Goal: Transaction & Acquisition: Purchase product/service

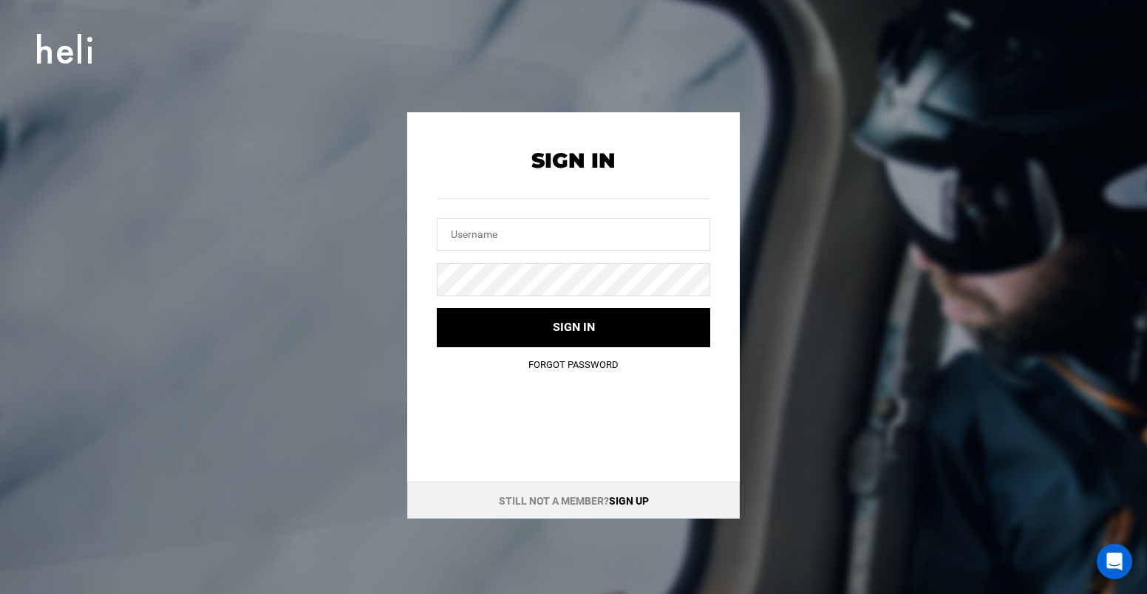
click at [1145, 593] on html "Sign In Sign In Sign in Forgot Password Still not a member? Sign up" at bounding box center [573, 297] width 1147 height 594
click at [625, 497] on link "Sign up" at bounding box center [629, 501] width 40 height 12
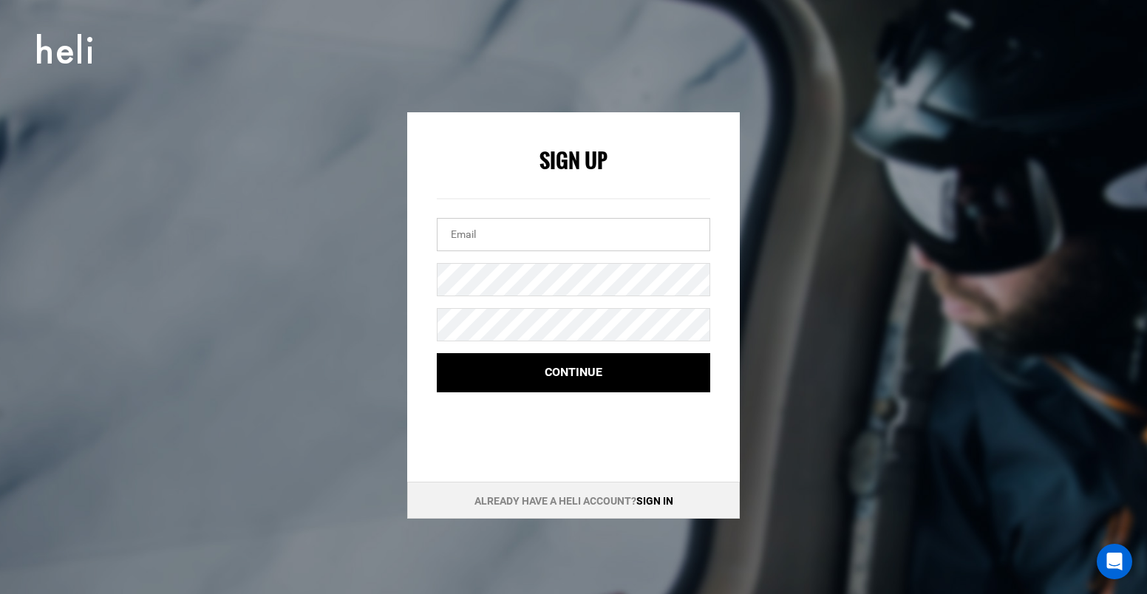
click at [565, 225] on input "email" at bounding box center [573, 234] width 273 height 33
type input "lomeiniac@icloud.com"
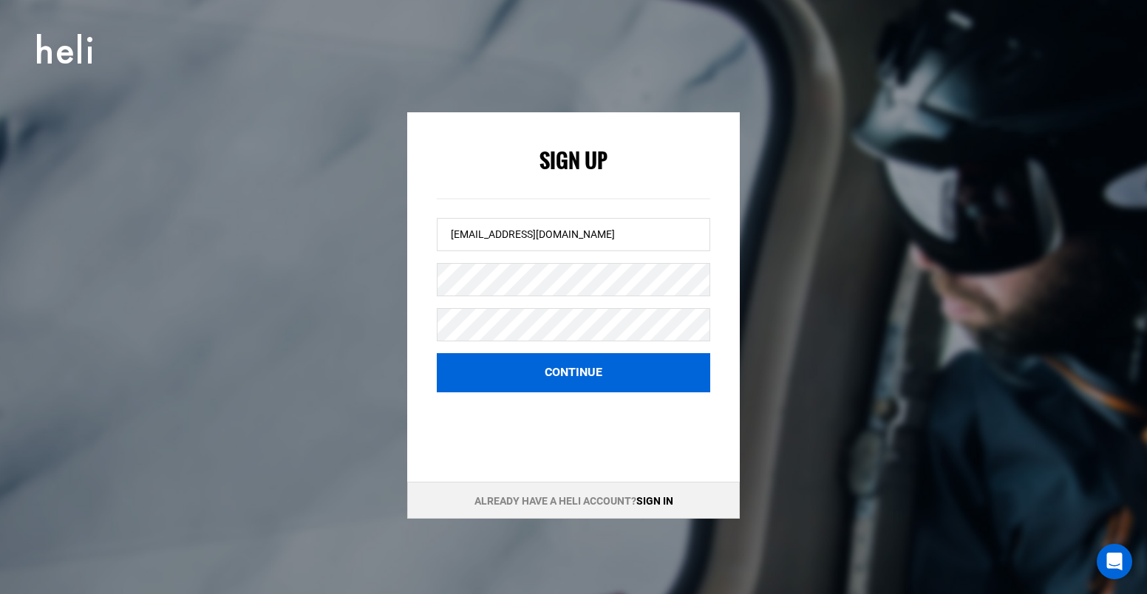
click at [585, 370] on button "Continue" at bounding box center [573, 372] width 273 height 39
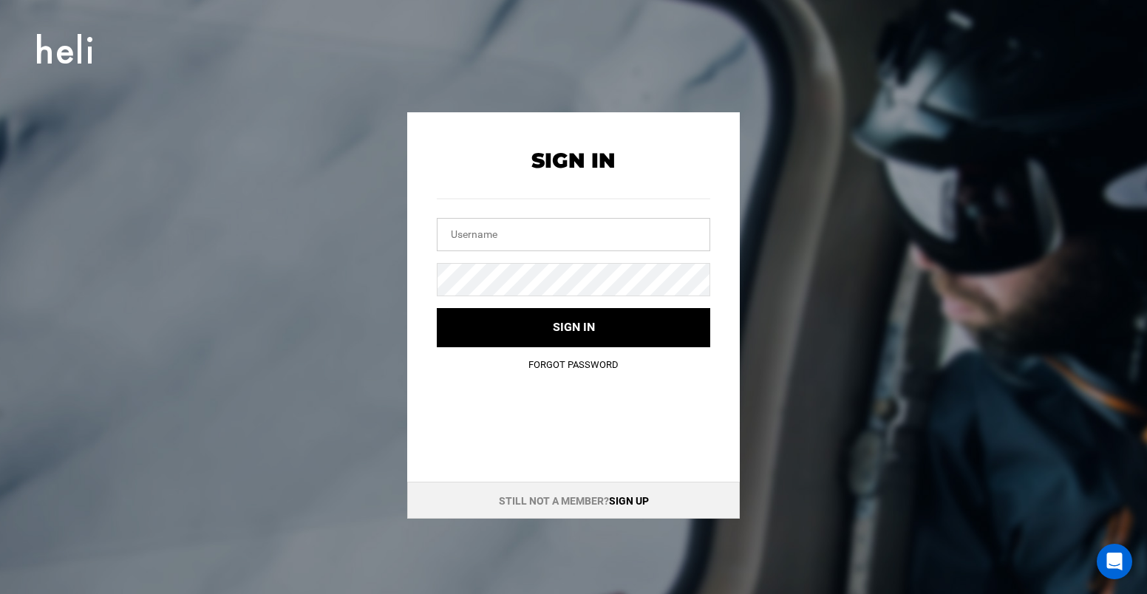
click at [545, 226] on input "text" at bounding box center [573, 234] width 273 height 33
type input "lomeiniac@icloud.com"
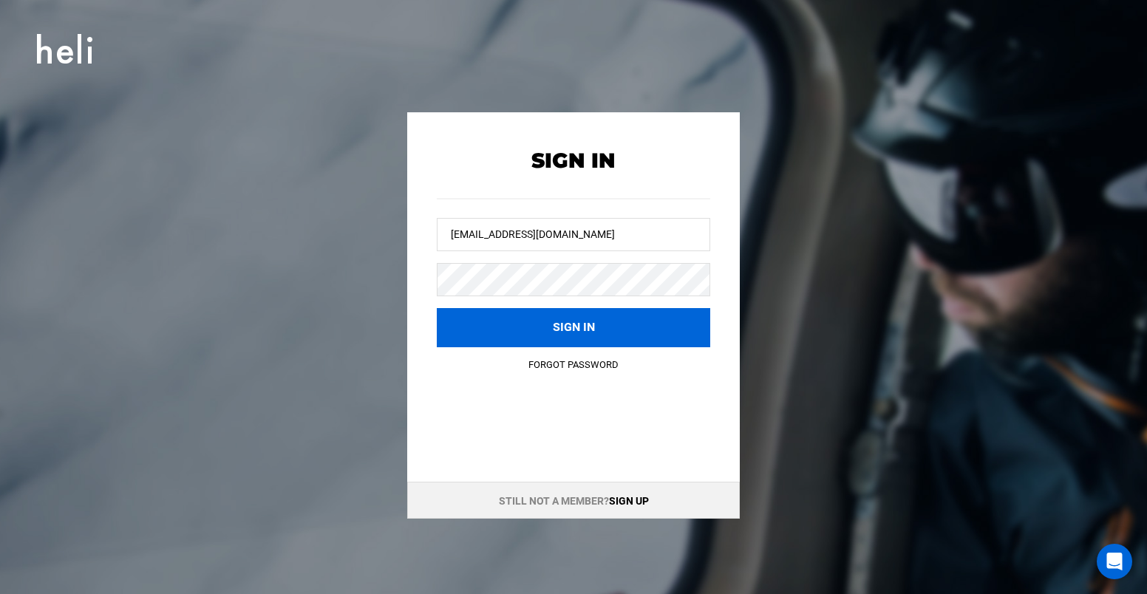
click at [571, 332] on button "Sign in" at bounding box center [573, 327] width 273 height 39
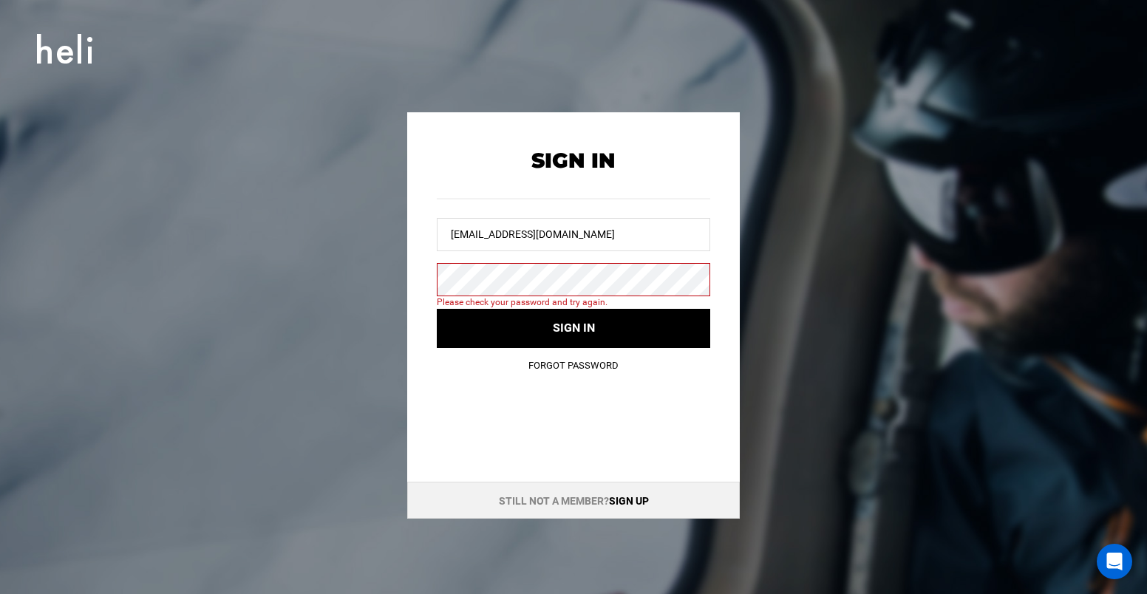
click at [582, 364] on link "Forgot Password" at bounding box center [573, 365] width 90 height 11
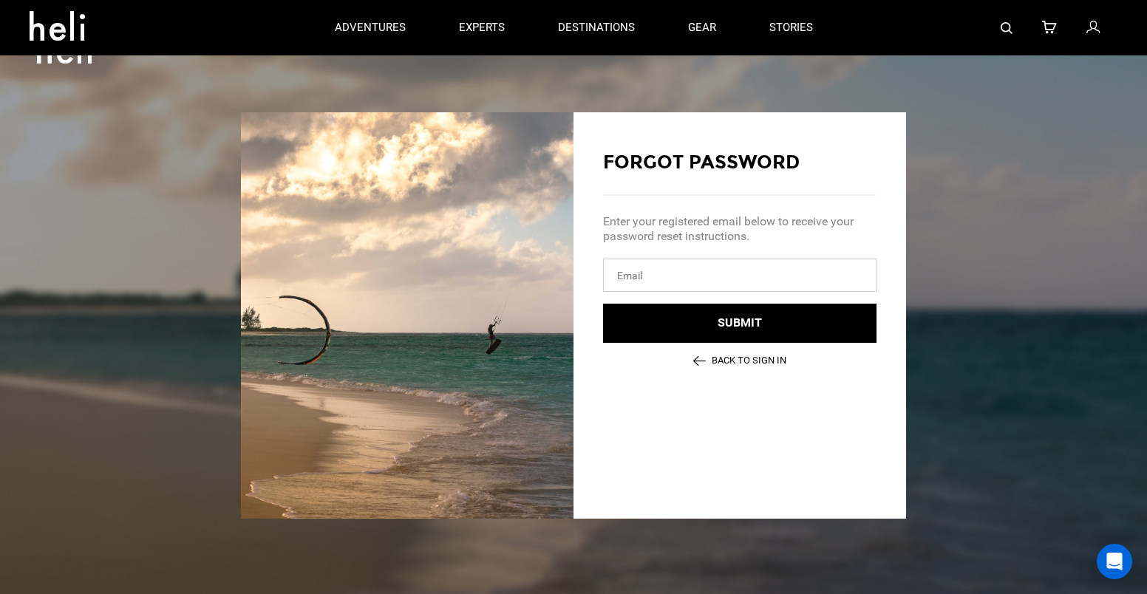
click at [670, 287] on input "email" at bounding box center [739, 275] width 273 height 33
type input "lomeiniac@icloud.com"
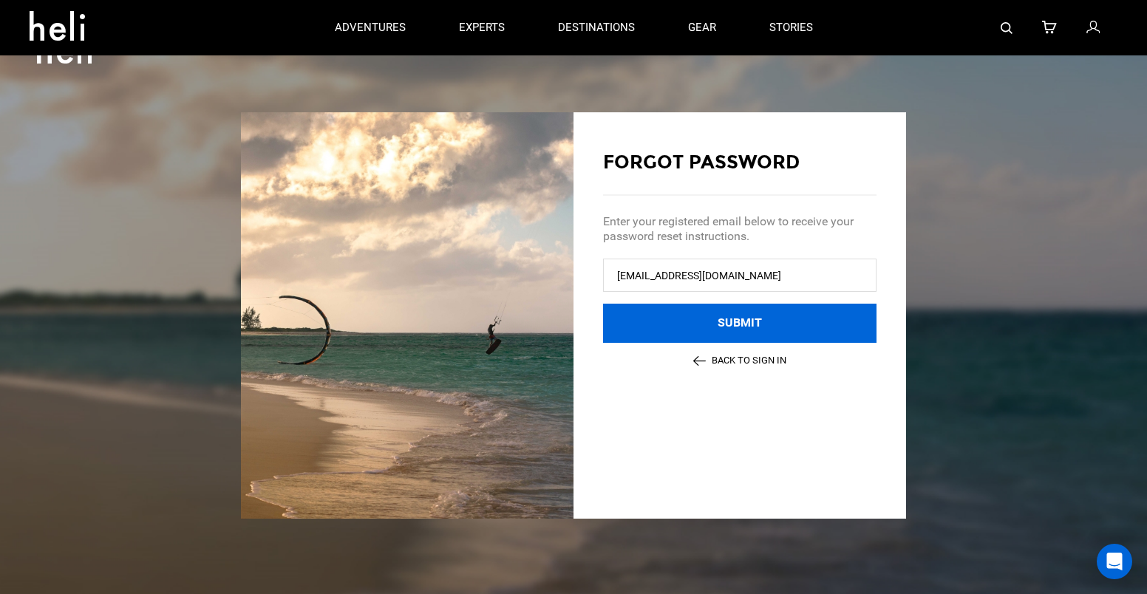
click at [746, 324] on button "Submit" at bounding box center [739, 323] width 273 height 39
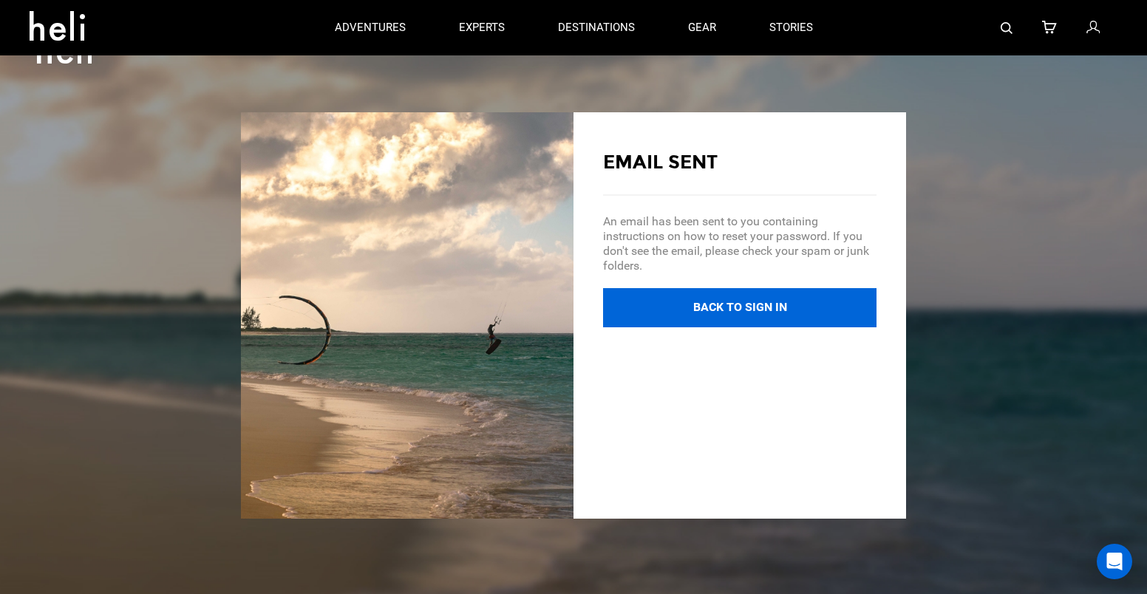
click at [732, 306] on button "Back to Sign In" at bounding box center [739, 307] width 273 height 39
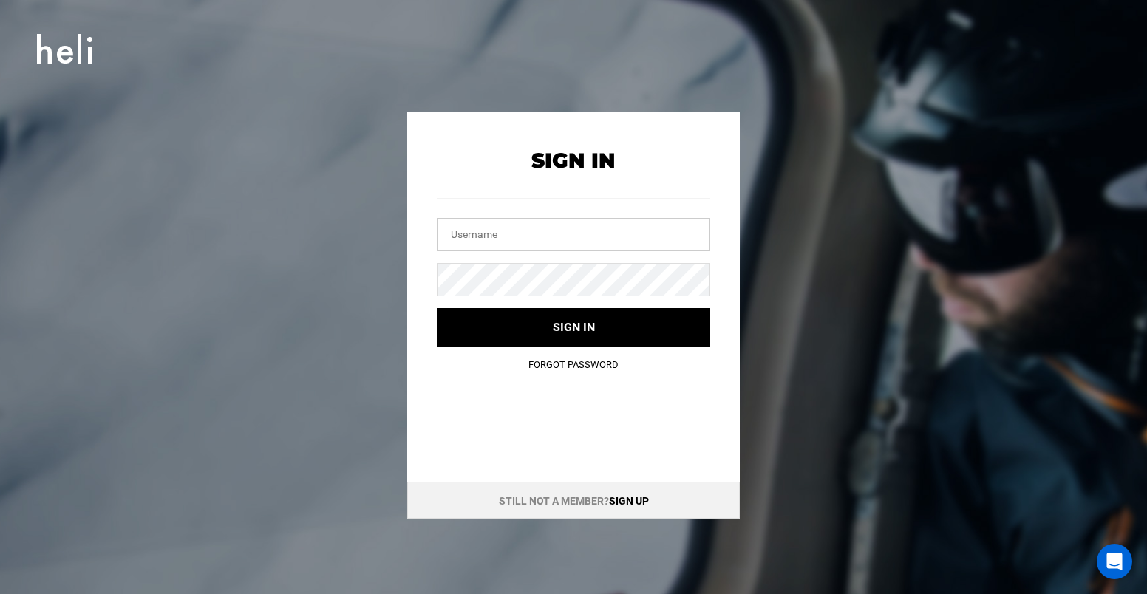
click at [537, 228] on input "text" at bounding box center [573, 234] width 273 height 33
type input "lomeiniac@icloud.com"
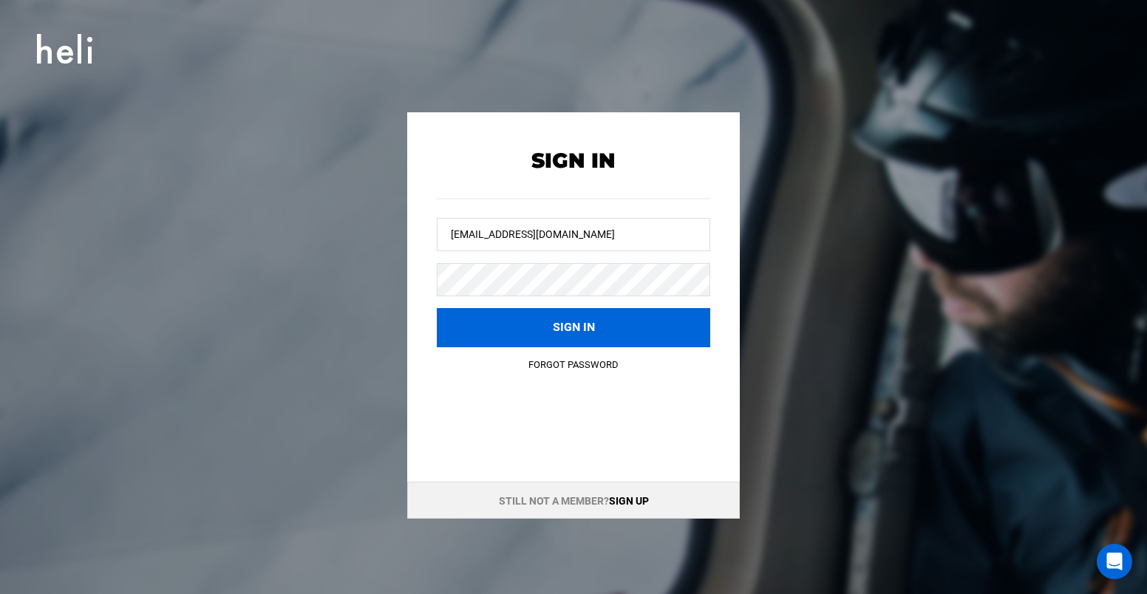
click at [562, 320] on button "Sign in" at bounding box center [573, 327] width 273 height 39
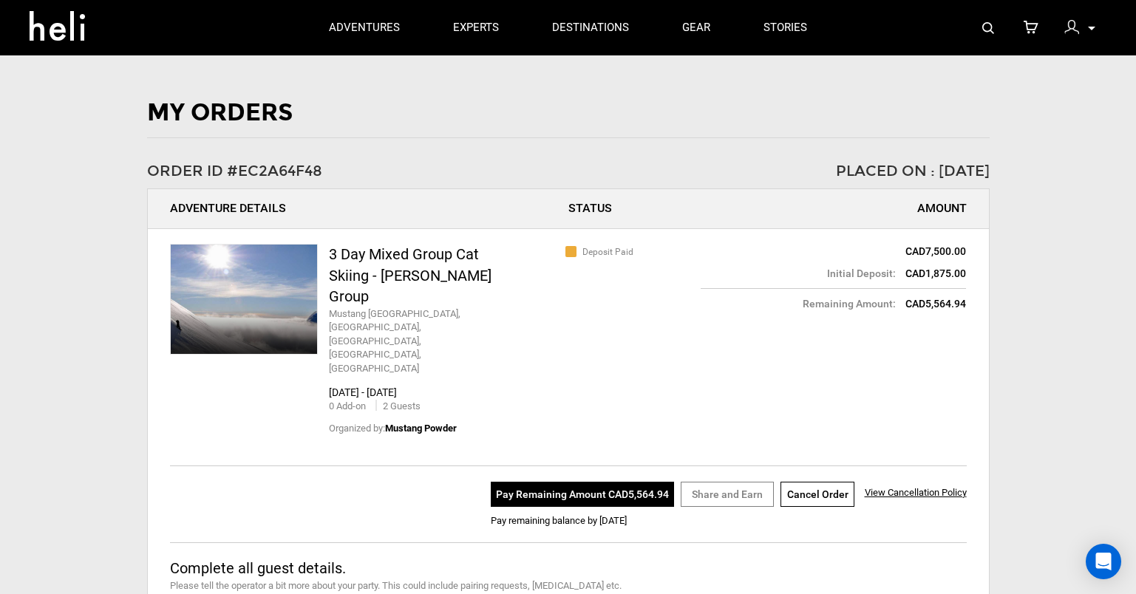
click at [588, 482] on button "Pay Remaining Amount CAD5,564.94" at bounding box center [582, 494] width 183 height 25
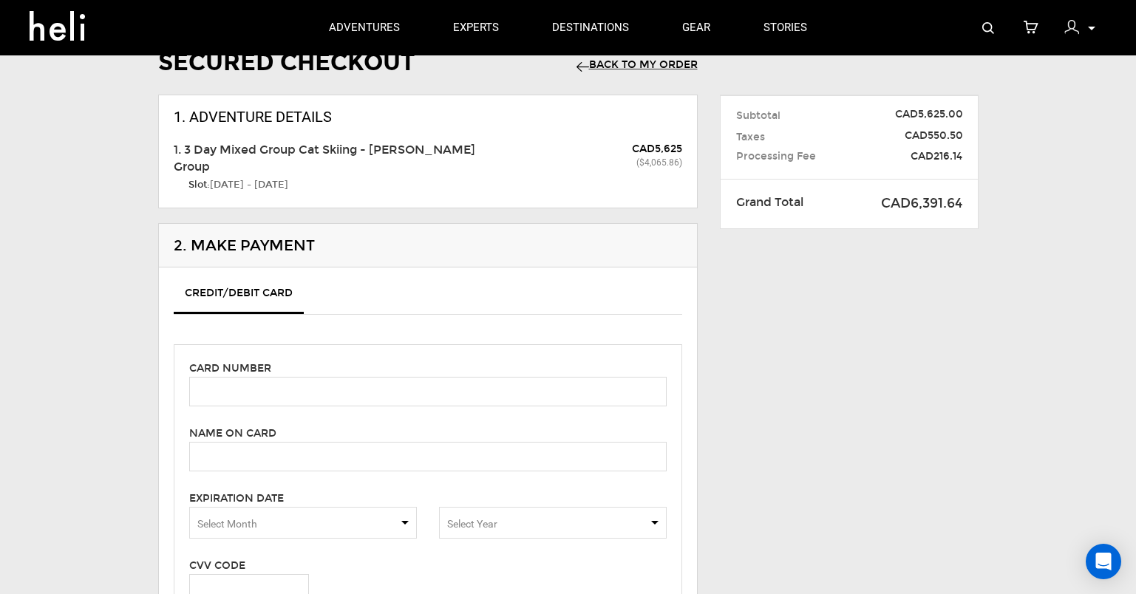
scroll to position [148, 0]
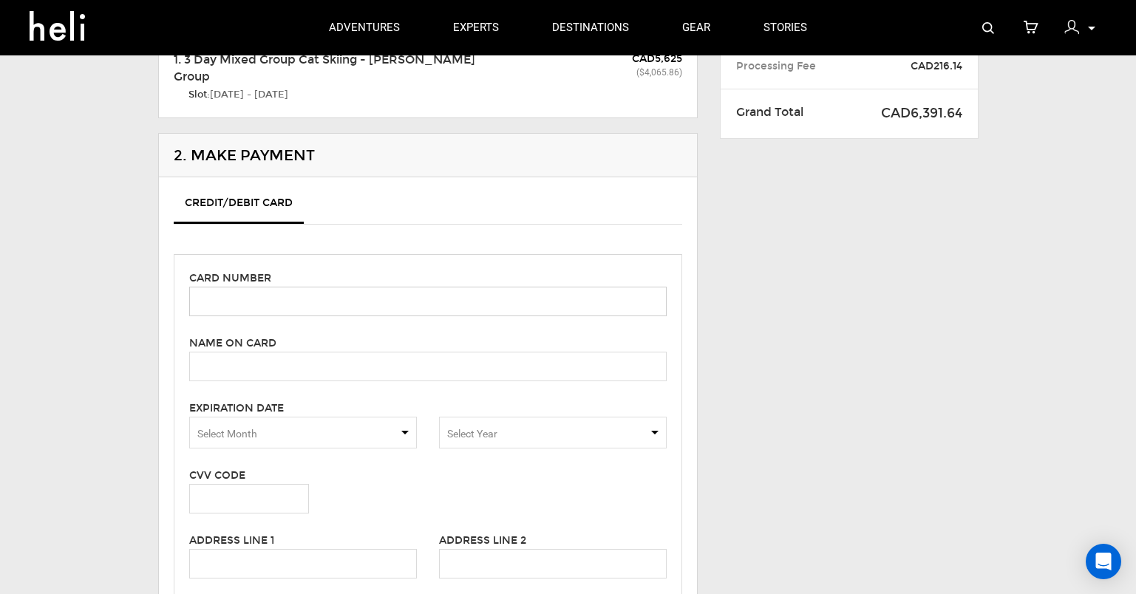
click at [400, 307] on input "text" at bounding box center [427, 302] width 477 height 30
type input "3721 651664 52004"
click at [376, 375] on input "text" at bounding box center [427, 367] width 477 height 30
type input "stephen loughman"
click at [395, 428] on span "Select Month" at bounding box center [303, 433] width 228 height 32
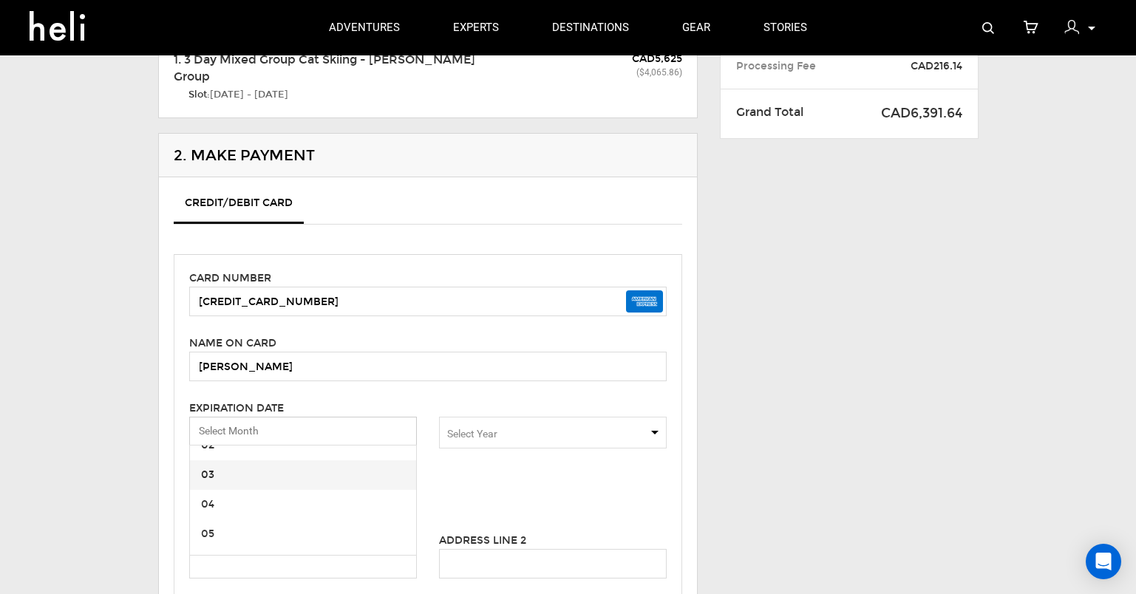
scroll to position [74, 0]
click at [293, 495] on span "05" at bounding box center [303, 509] width 226 height 30
click at [565, 439] on span "Select Year" at bounding box center [553, 433] width 228 height 32
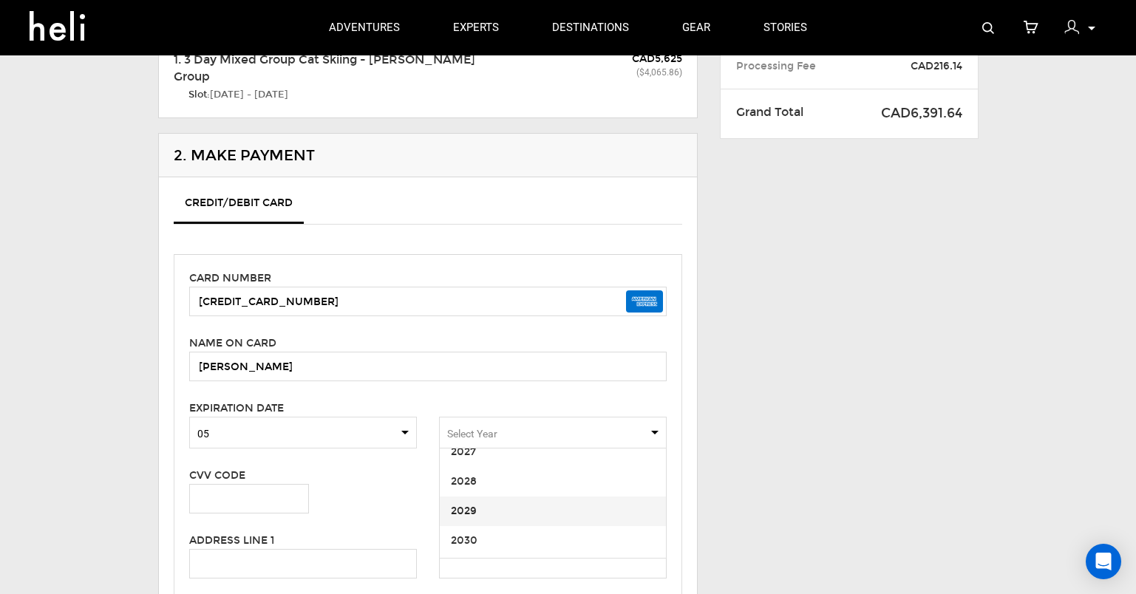
click at [514, 508] on span "2029" at bounding box center [553, 512] width 226 height 30
click at [261, 489] on input "text" at bounding box center [249, 499] width 120 height 30
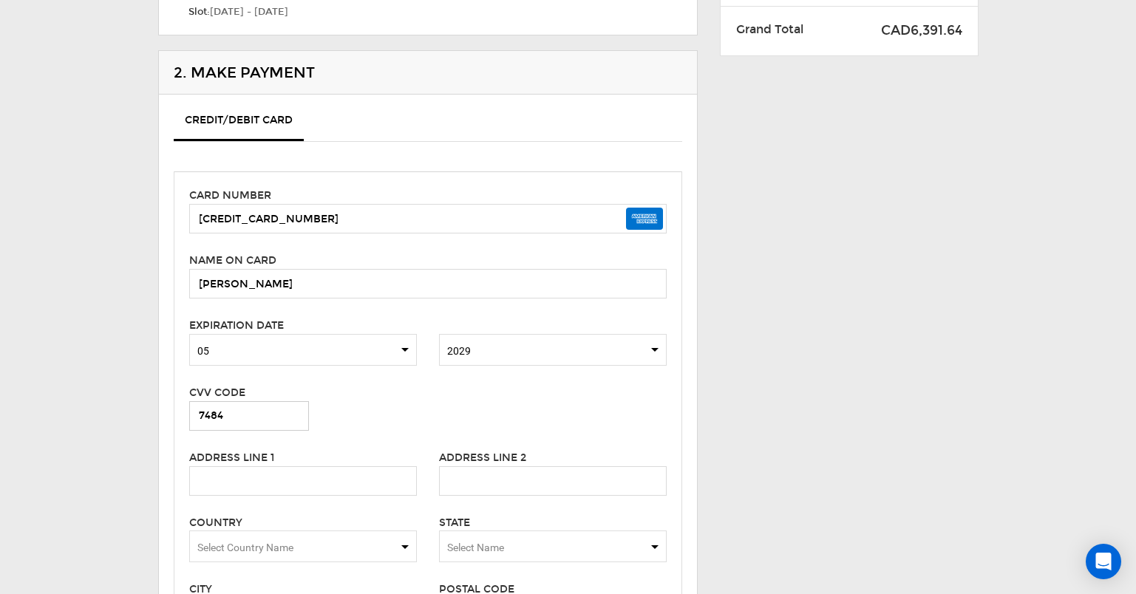
scroll to position [370, 0]
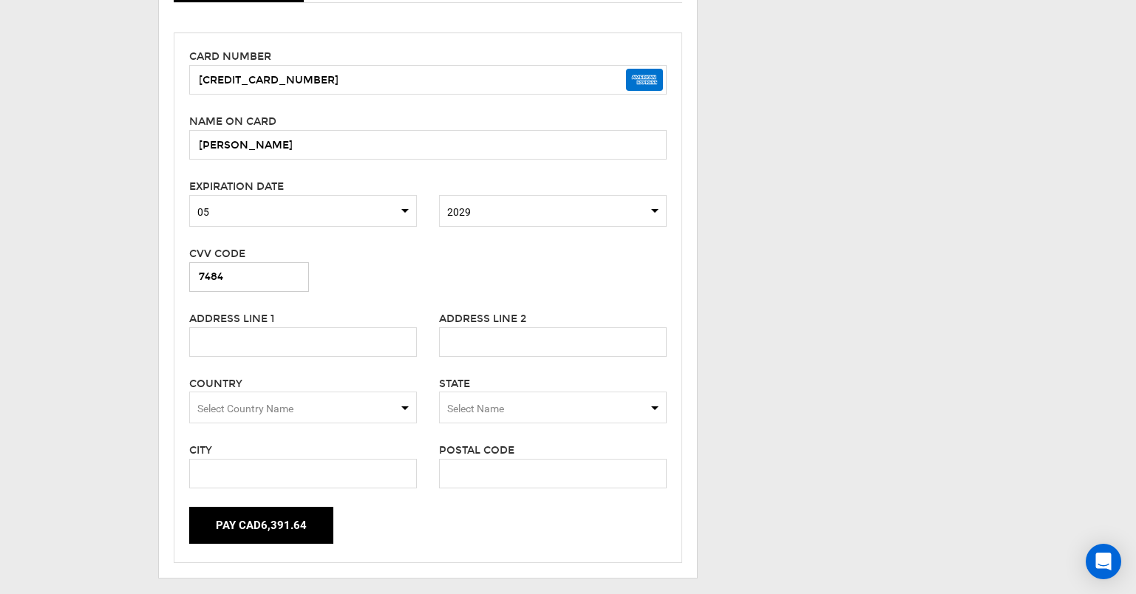
type input "7484"
click at [261, 338] on input "text" at bounding box center [303, 342] width 228 height 30
type input "1639 new boston rd"
click at [354, 407] on span "Select Country Name" at bounding box center [303, 408] width 228 height 32
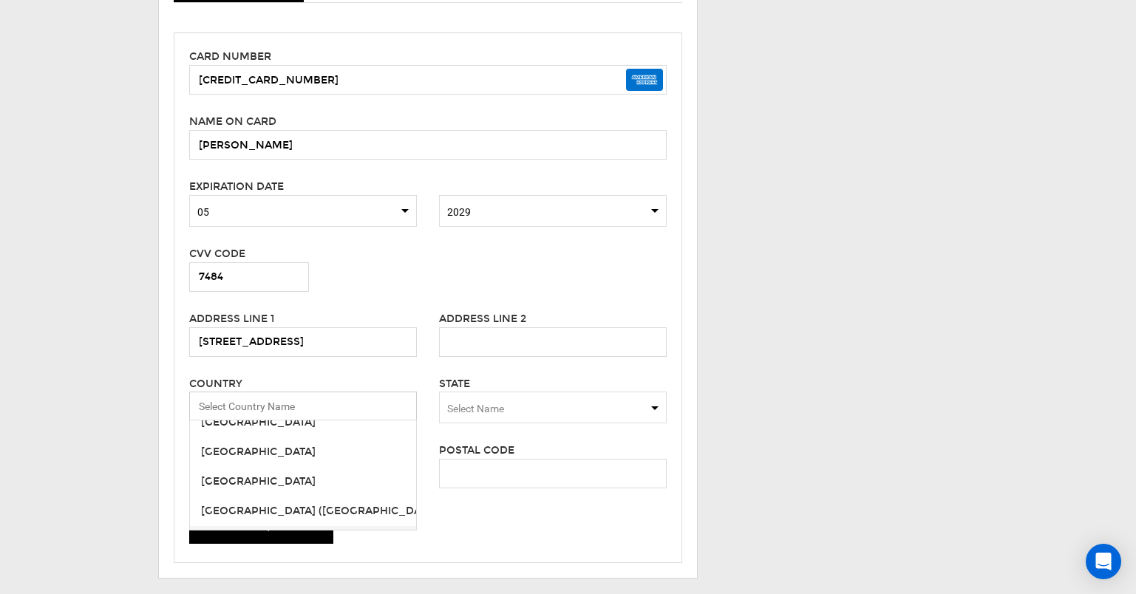
scroll to position [6831, 0]
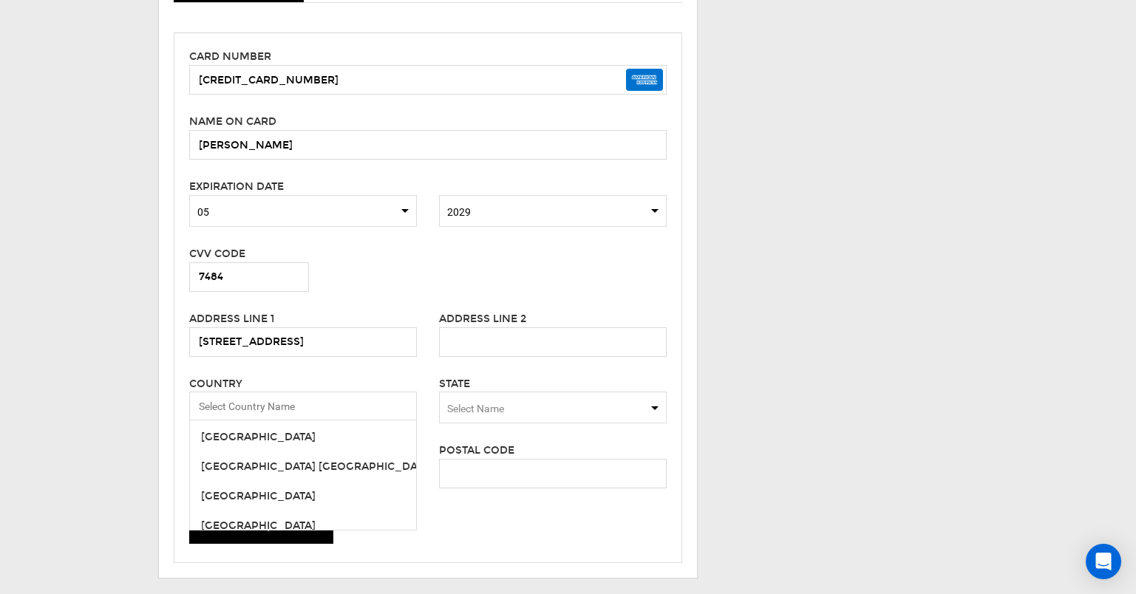
drag, startPoint x: 270, startPoint y: 434, endPoint x: 282, endPoint y: 432, distance: 12.0
click at [272, 434] on span "United States" at bounding box center [303, 438] width 226 height 30
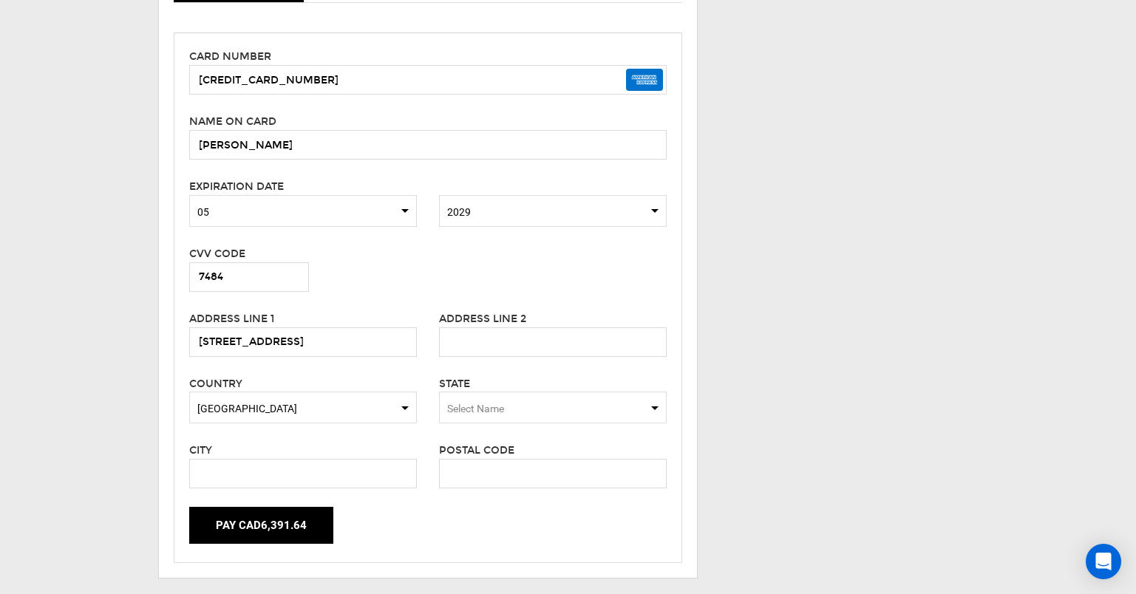
click at [545, 401] on span "Select Name" at bounding box center [553, 408] width 228 height 32
click at [534, 508] on div "Vermont" at bounding box center [553, 513] width 204 height 15
click at [366, 476] on input "text" at bounding box center [303, 474] width 228 height 30
type input "norwich"
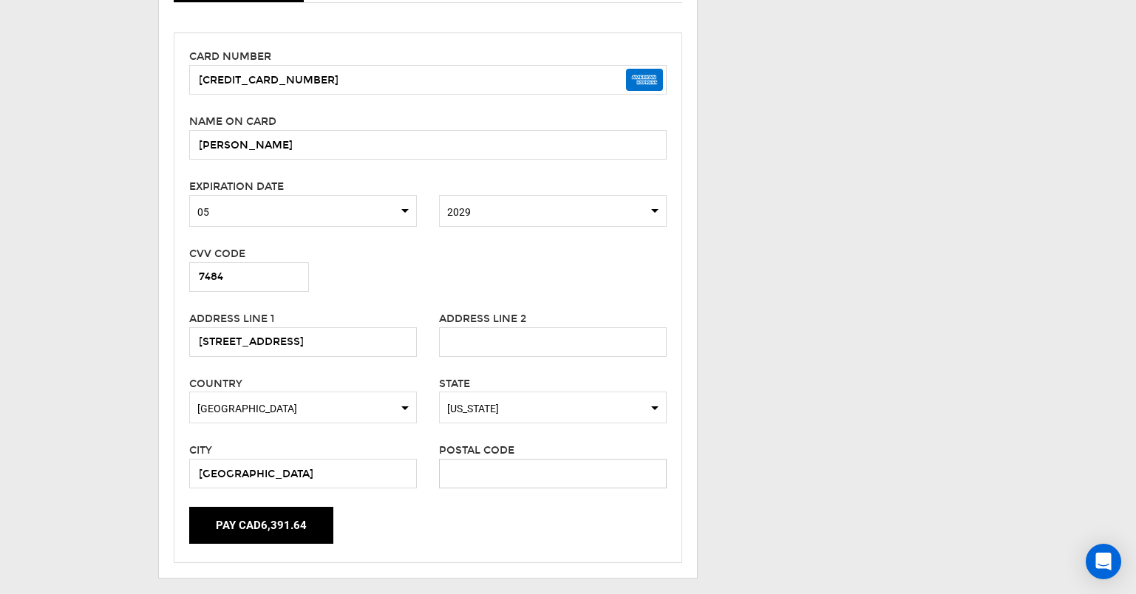
click at [574, 470] on input "text" at bounding box center [553, 474] width 228 height 30
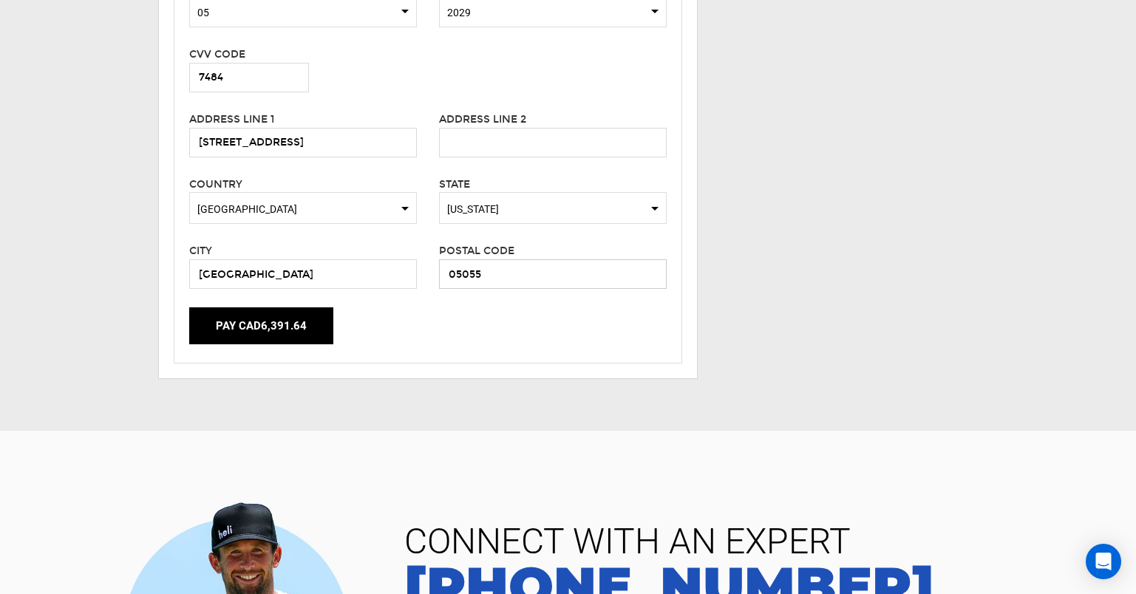
scroll to position [591, 0]
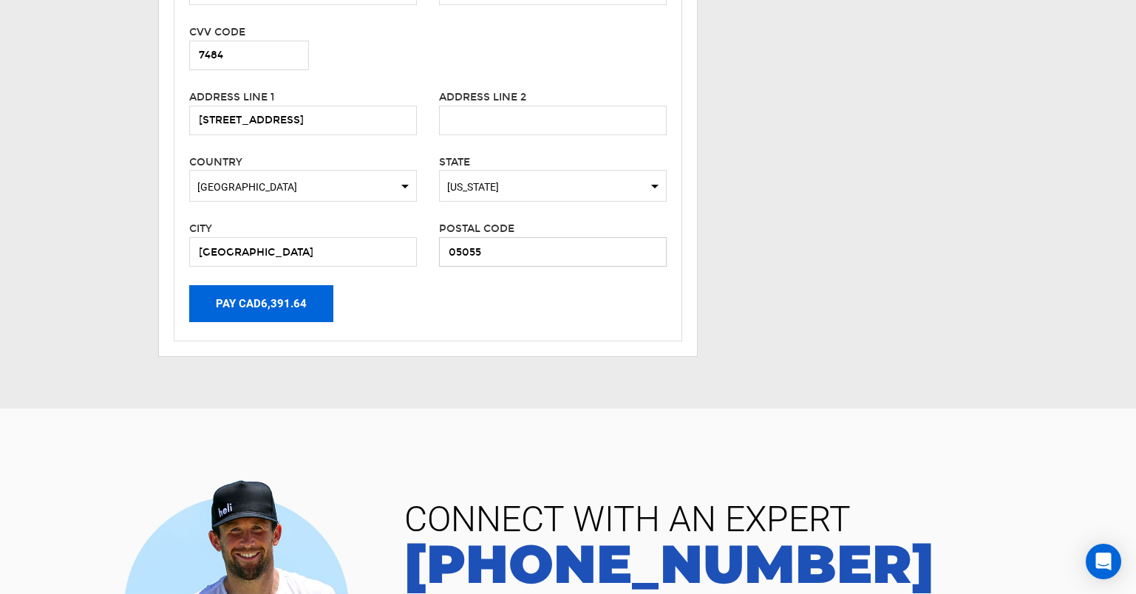
type input "05055"
click at [273, 306] on button "Pay CAD6,391.64" at bounding box center [261, 303] width 144 height 37
